Goal: Understand process/instructions

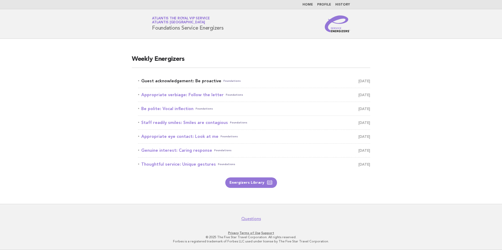
click at [212, 82] on link "Guest acknowledgement: Be proactive Foundations [DATE]" at bounding box center [254, 80] width 232 height 7
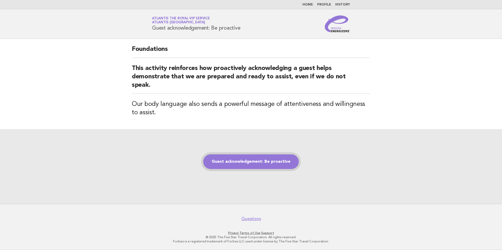
click at [256, 157] on link "Guest acknowledgement: Be proactive" at bounding box center [251, 162] width 96 height 15
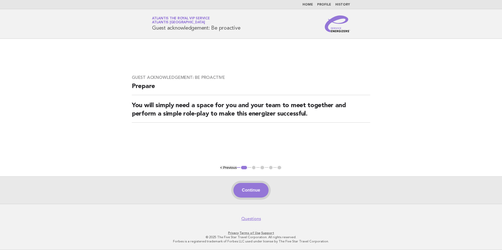
click at [250, 191] on button "Continue" at bounding box center [250, 190] width 35 height 15
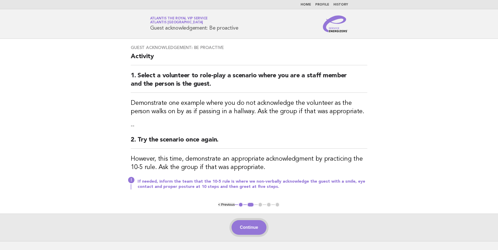
click at [251, 223] on button "Continue" at bounding box center [248, 227] width 35 height 15
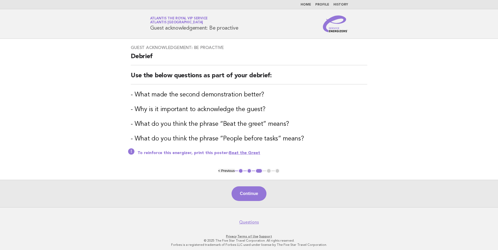
click at [82, 98] on main "Guest acknowledgement: Be proactive Debrief Use the below questions as part of …" at bounding box center [249, 123] width 498 height 169
click at [251, 170] on button "2" at bounding box center [249, 170] width 5 height 5
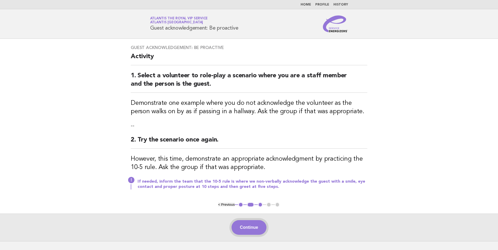
click at [256, 233] on button "Continue" at bounding box center [248, 227] width 35 height 15
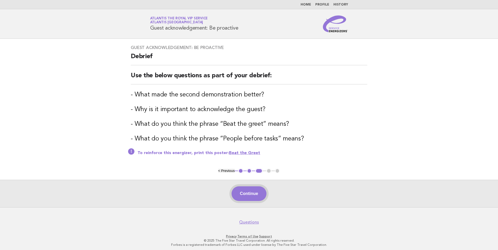
click at [250, 187] on button "Continue" at bounding box center [248, 194] width 35 height 15
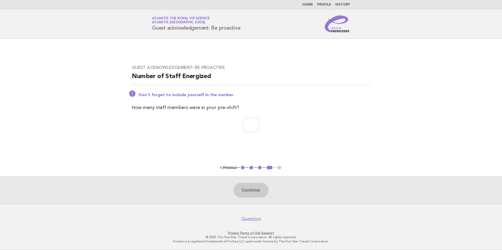
click at [249, 168] on button "2" at bounding box center [251, 167] width 5 height 5
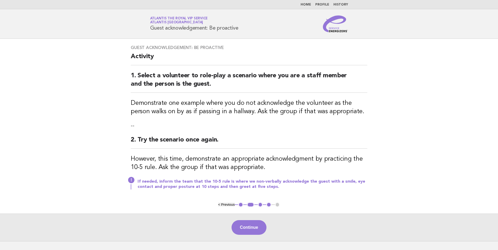
click at [241, 204] on button "1" at bounding box center [240, 204] width 5 height 5
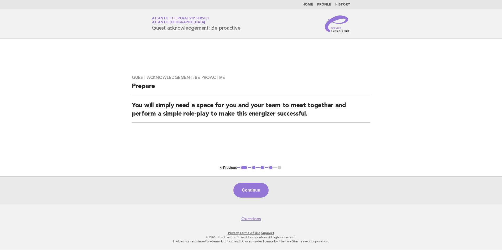
click at [245, 167] on button "1" at bounding box center [244, 167] width 8 height 5
click at [229, 168] on button "< Previous" at bounding box center [228, 168] width 17 height 4
click at [247, 194] on button "Continue" at bounding box center [250, 190] width 35 height 15
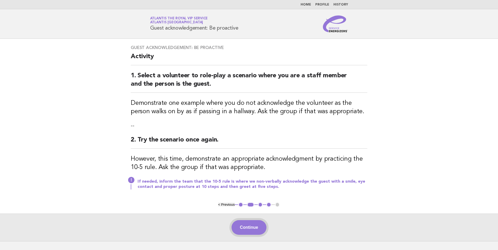
click at [247, 228] on button "Continue" at bounding box center [248, 227] width 35 height 15
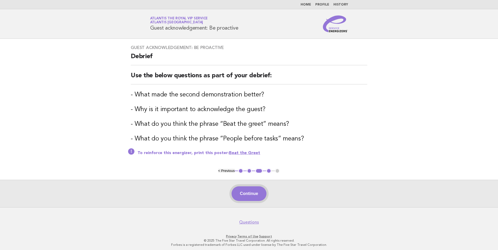
click at [243, 192] on button "Continue" at bounding box center [248, 194] width 35 height 15
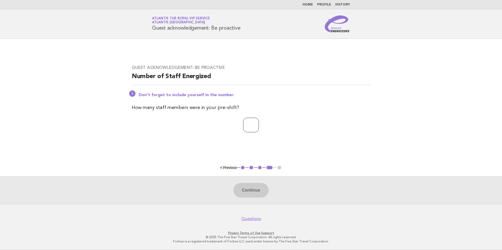
click at [255, 129] on input "number" at bounding box center [251, 125] width 16 height 15
type input "*"
click at [262, 193] on button "Continue" at bounding box center [250, 190] width 35 height 15
